Goal: Navigation & Orientation: Understand site structure

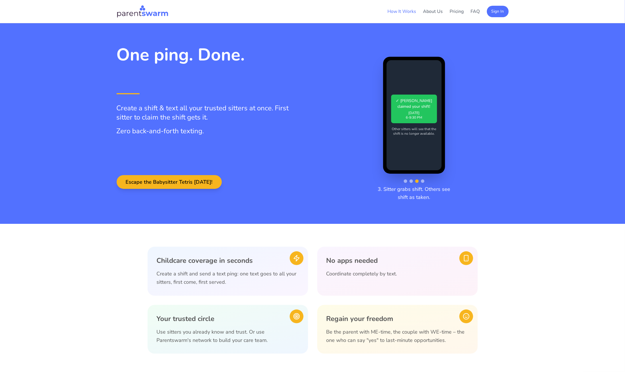
click at [388, 14] on link "How It Works" at bounding box center [402, 11] width 29 height 6
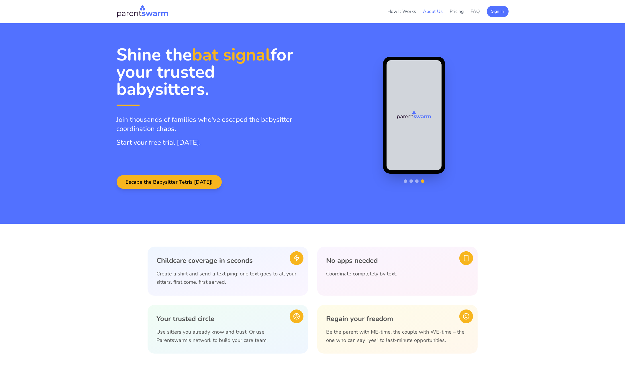
click at [423, 15] on link "About Us" at bounding box center [433, 11] width 20 height 6
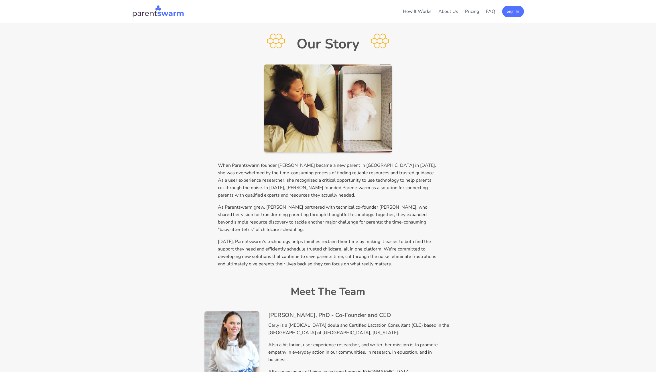
click at [32, 160] on div "How It Works About Us Pricing FAQ Sign In How It Works About Pricing FAQ Sign I…" at bounding box center [328, 316] width 656 height 632
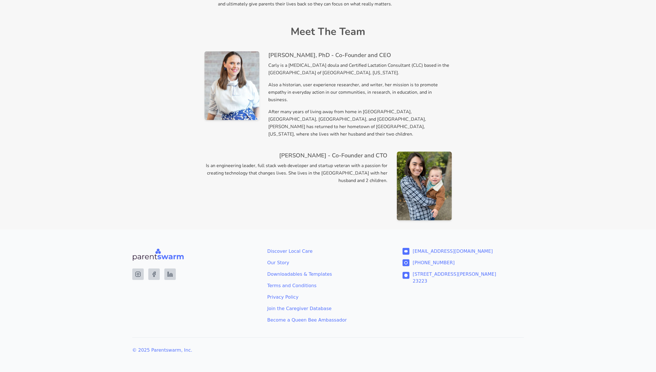
scroll to position [372, 0]
click at [101, 236] on div "How It Works About Us Pricing FAQ Sign In How It Works About Pricing FAQ Sign I…" at bounding box center [328, 56] width 656 height 632
click at [70, 229] on footer "Discover Local Care Our Story Downloadables & Templates Terms and Conditions Pr…" at bounding box center [328, 300] width 656 height 142
